Goal: Find specific page/section: Find specific page/section

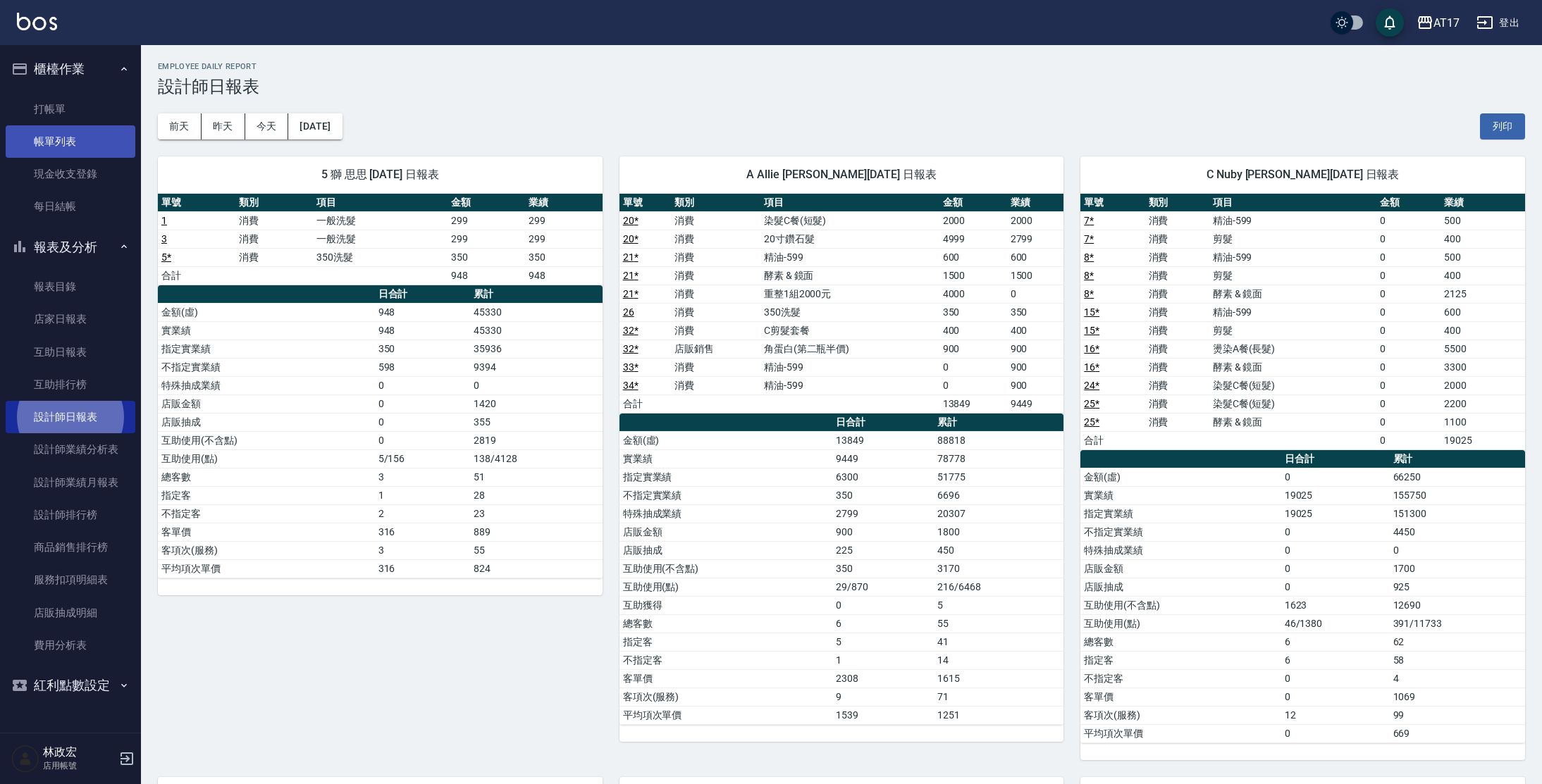
scroll to position [537, 0]
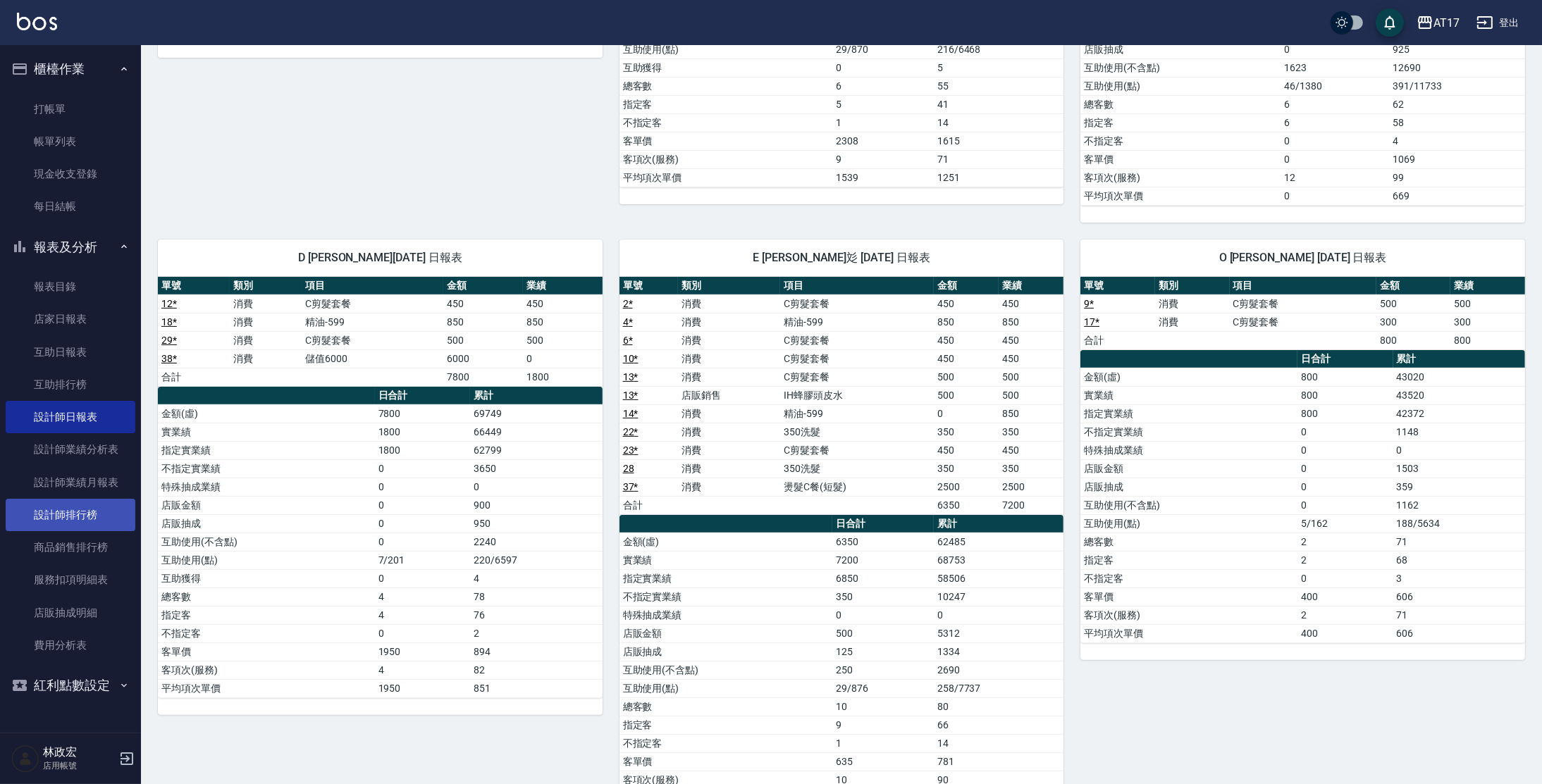
click at [96, 505] on link "設計師排行榜" at bounding box center [71, 515] width 130 height 32
